Goal: Check status: Check status

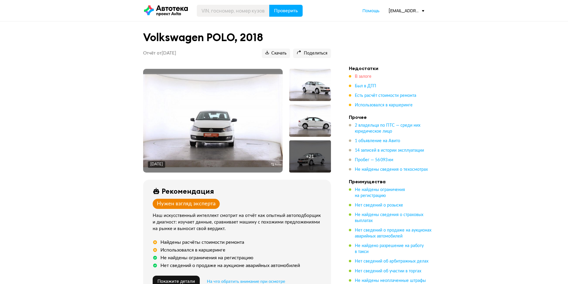
click at [360, 76] on span "В залоге" at bounding box center [363, 77] width 17 height 4
click at [223, 7] on input "text" at bounding box center [233, 11] width 73 height 12
paste input "[US_VEHICLE_IDENTIFICATION_NUMBER]"
type input "[US_VEHICLE_IDENTIFICATION_NUMBER]"
click at [271, 13] on button "Проверить" at bounding box center [285, 11] width 33 height 12
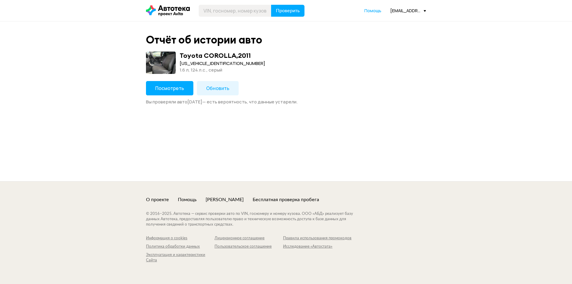
click at [183, 87] on span "Посмотреть" at bounding box center [169, 88] width 29 height 7
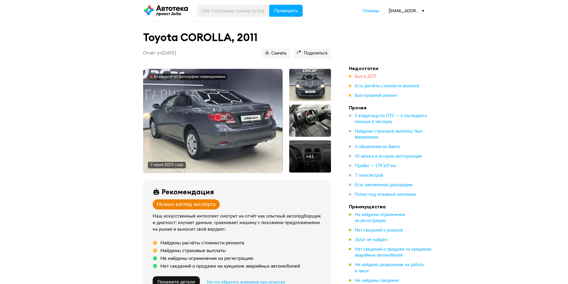
click at [370, 77] on span "Был в ДТП" at bounding box center [365, 77] width 21 height 4
click at [236, 13] on input "text" at bounding box center [233, 11] width 73 height 12
paste input "[US_VEHICLE_IDENTIFICATION_NUMBER]"
type input "[US_VEHICLE_IDENTIFICATION_NUMBER]"
click at [291, 8] on span "Проверить" at bounding box center [286, 10] width 24 height 5
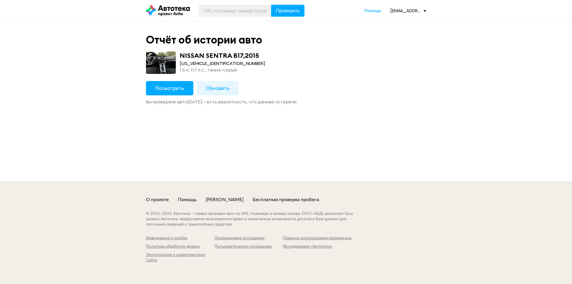
click at [175, 94] on button "Посмотреть" at bounding box center [169, 88] width 47 height 14
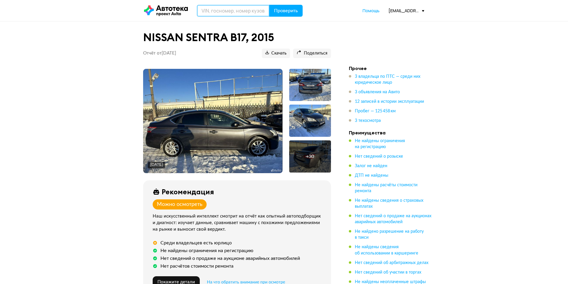
click at [258, 15] on input "text" at bounding box center [233, 11] width 73 height 12
paste input "[US_VEHICLE_IDENTIFICATION_NUMBER]"
type input "[US_VEHICLE_IDENTIFICATION_NUMBER]"
click at [286, 6] on button "Проверить" at bounding box center [285, 11] width 33 height 12
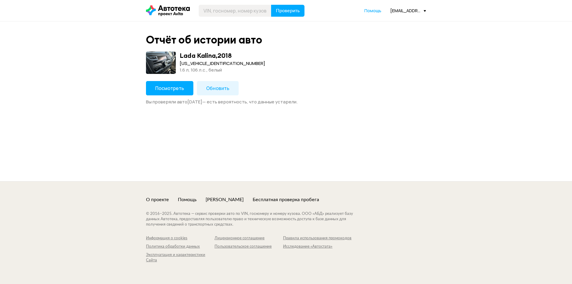
click at [175, 85] on button "Посмотреть" at bounding box center [169, 88] width 47 height 14
